Goal: Task Accomplishment & Management: Manage account settings

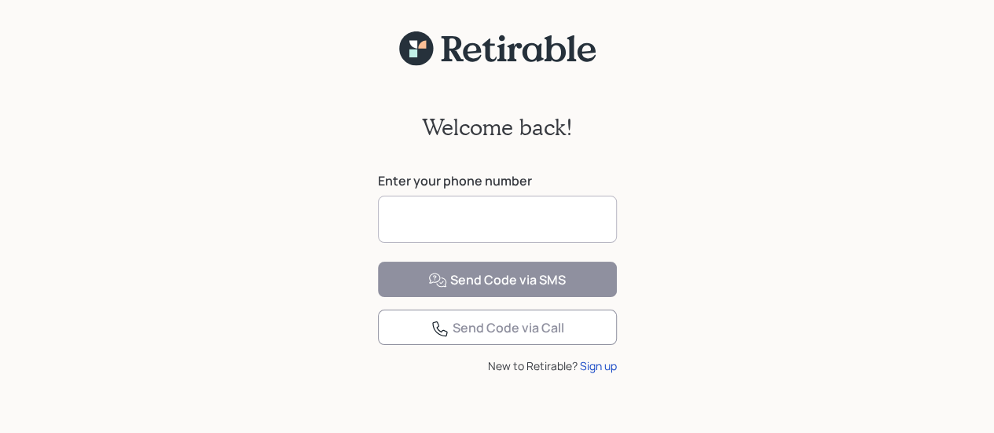
click at [528, 228] on input at bounding box center [497, 219] width 239 height 47
type input "**********"
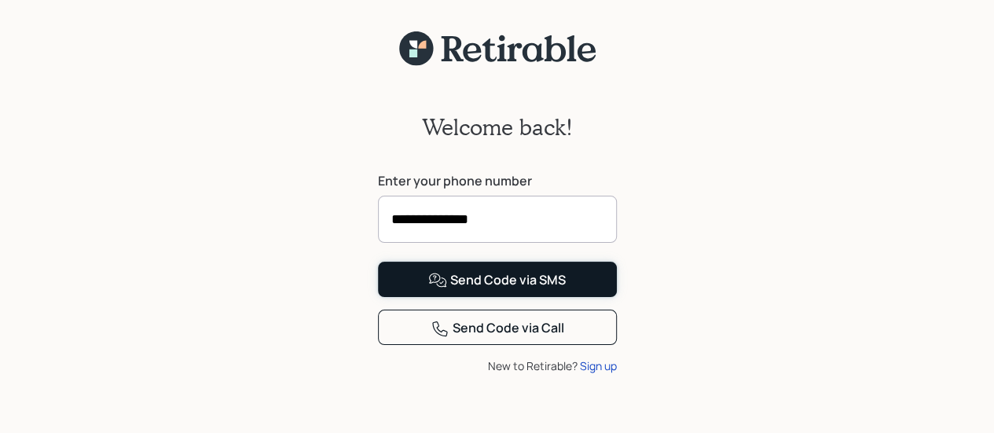
click at [504, 290] on div "Send Code via SMS" at bounding box center [496, 280] width 137 height 19
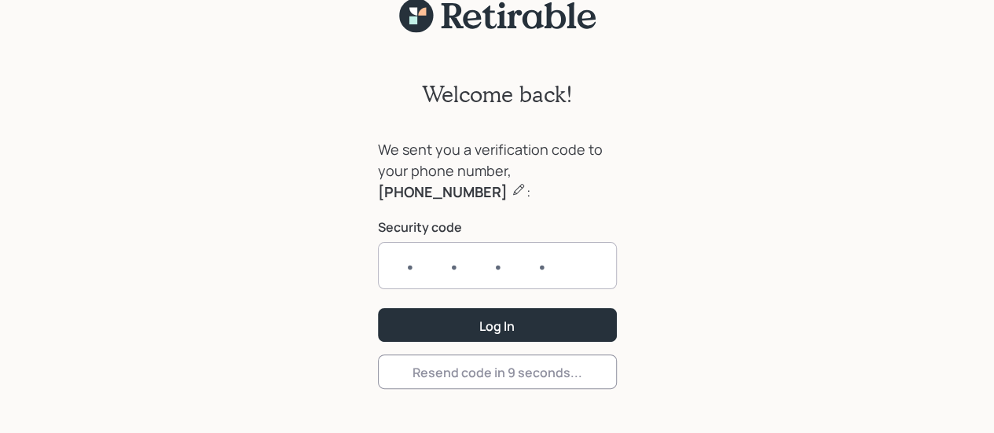
scroll to position [49, 0]
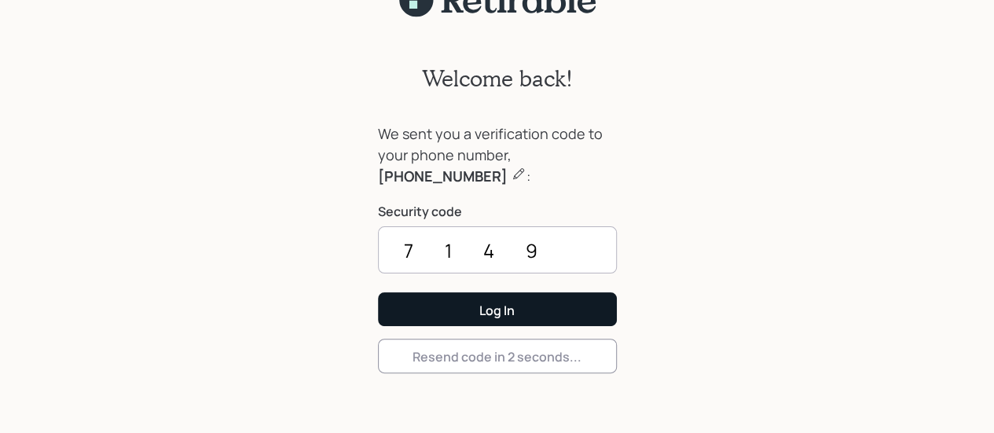
type input "7149"
click at [463, 310] on button "Log In" at bounding box center [497, 309] width 239 height 34
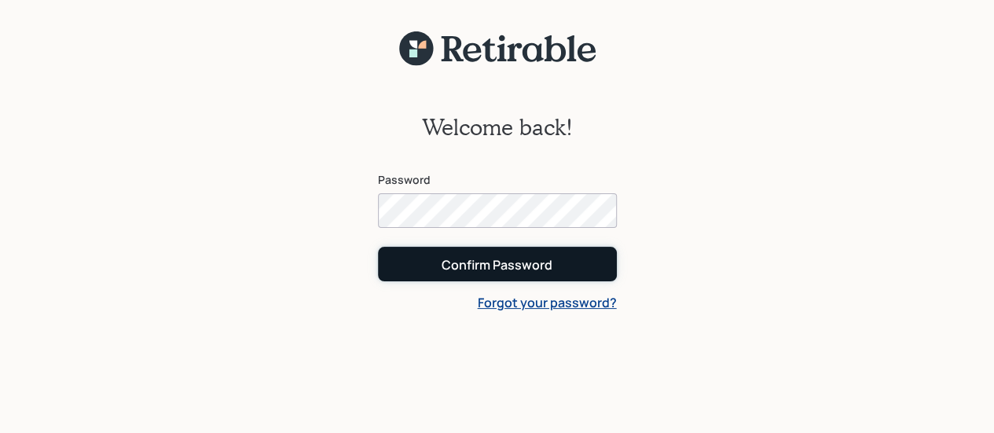
click at [492, 266] on div "Confirm Password" at bounding box center [496, 264] width 111 height 17
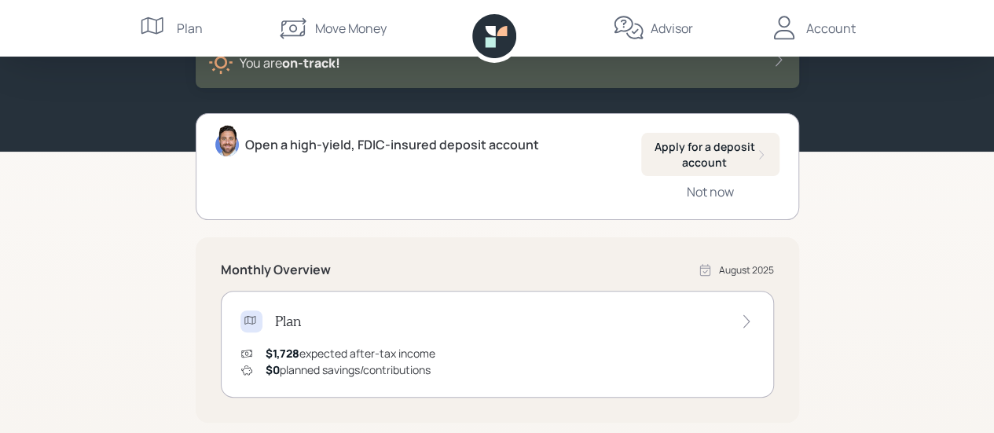
scroll to position [157, 0]
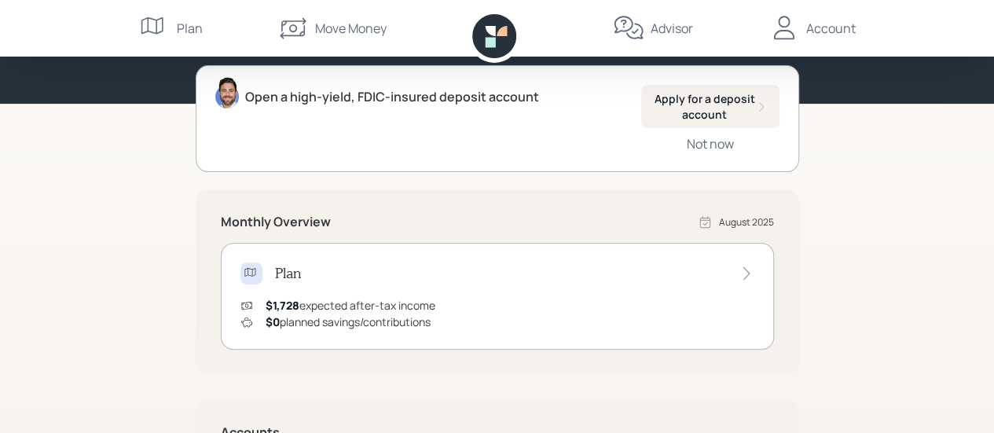
click at [744, 278] on icon at bounding box center [745, 273] width 6 height 13
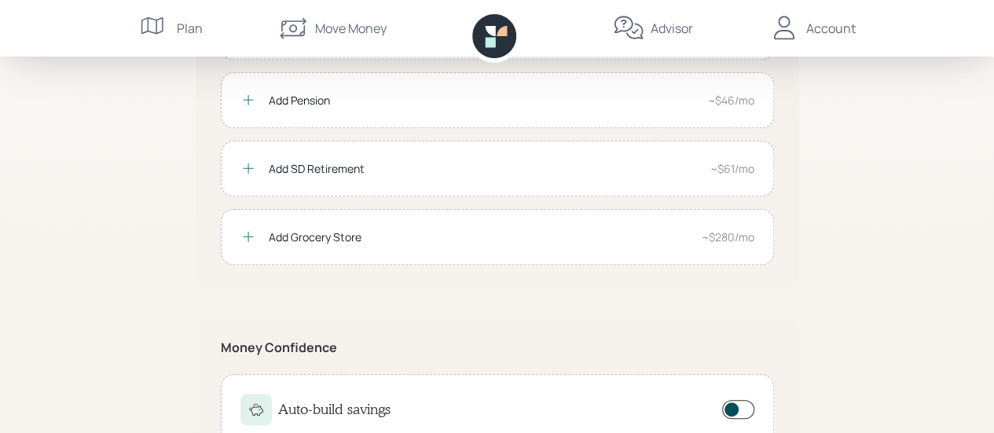
scroll to position [274, 0]
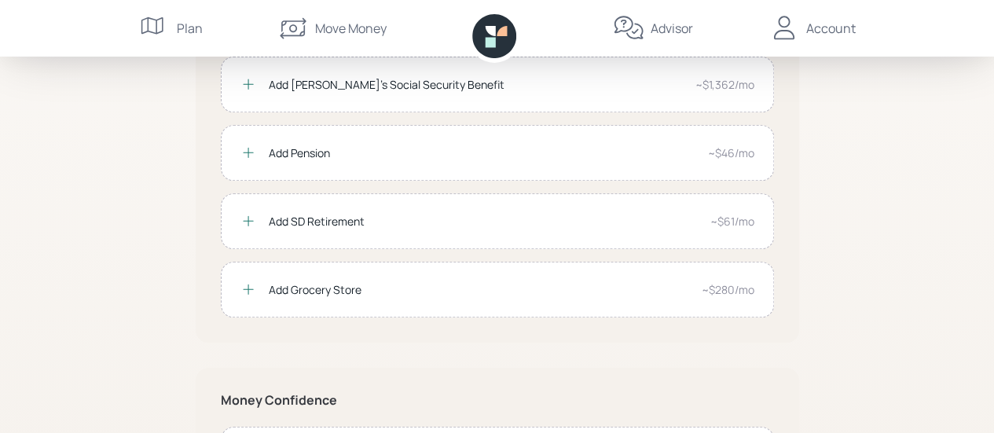
click at [191, 31] on div "Plan" at bounding box center [190, 28] width 26 height 19
click at [192, 31] on div "Plan" at bounding box center [190, 28] width 26 height 19
click at [831, 27] on div "Account" at bounding box center [830, 28] width 49 height 19
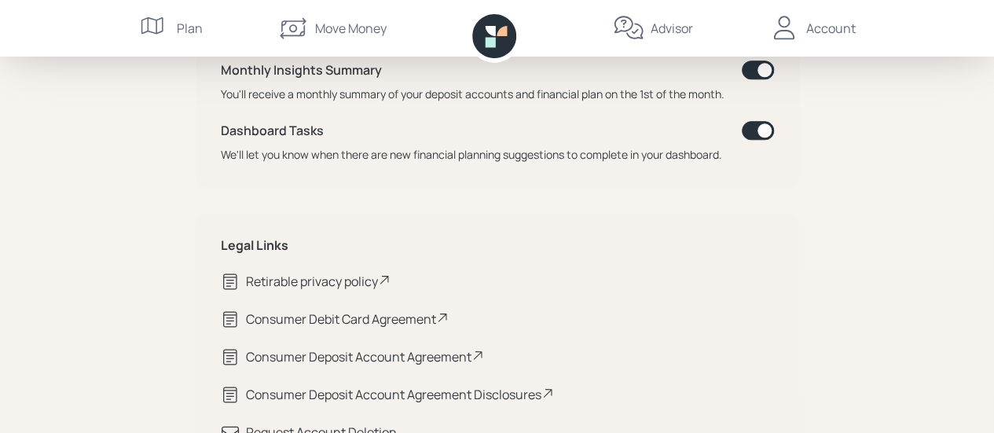
scroll to position [1021, 0]
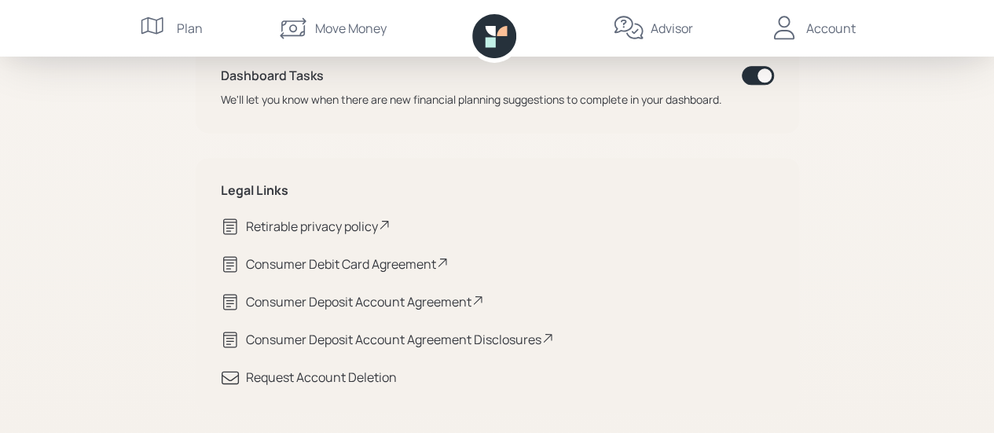
click at [671, 31] on div "Advisor" at bounding box center [671, 28] width 42 height 19
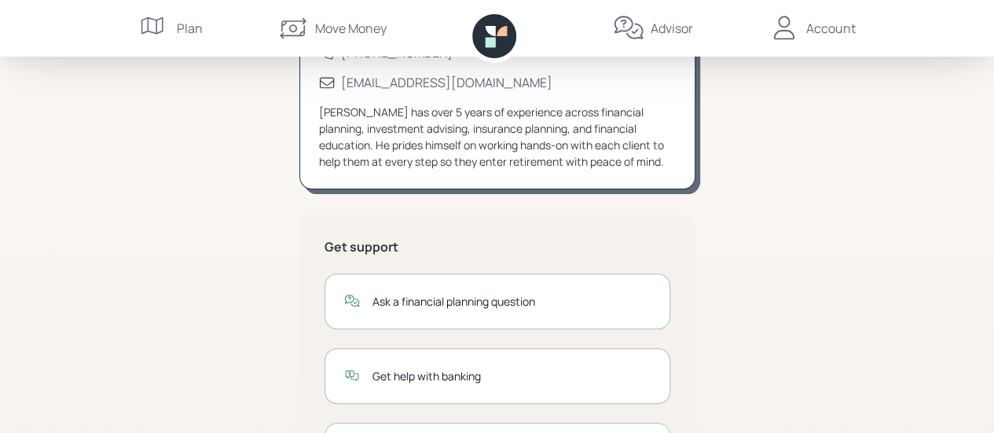
scroll to position [17, 0]
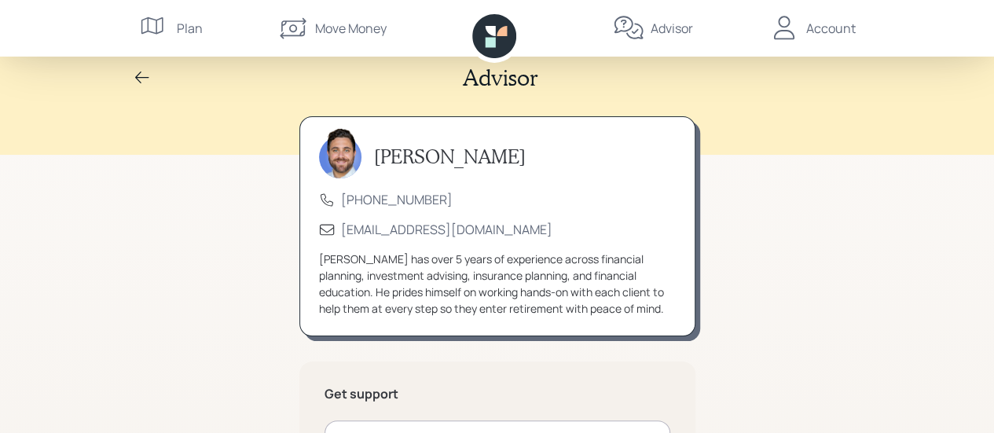
click at [181, 32] on div "Plan" at bounding box center [190, 28] width 26 height 19
